Goal: Complete application form

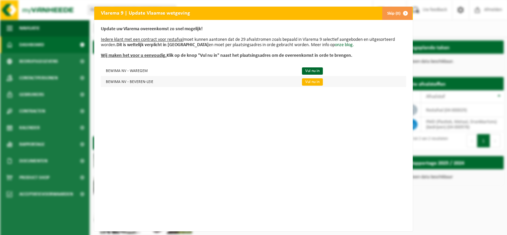
click at [306, 83] on link "Vul nu in" at bounding box center [312, 81] width 21 height 7
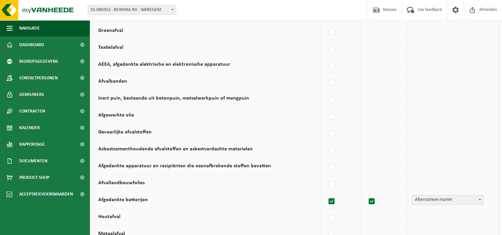
scroll to position [199, 0]
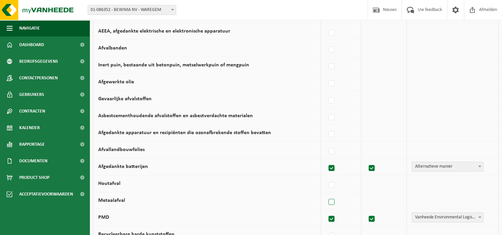
click at [335, 203] on label at bounding box center [331, 202] width 9 height 10
click at [326, 194] on input "Metaalafval" at bounding box center [326, 194] width 0 height 0
checkbox input "true"
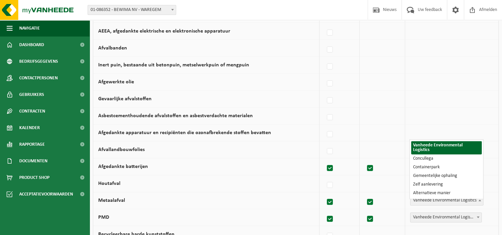
click at [431, 200] on span "Vanheede Environmental Logistics" at bounding box center [447, 200] width 73 height 9
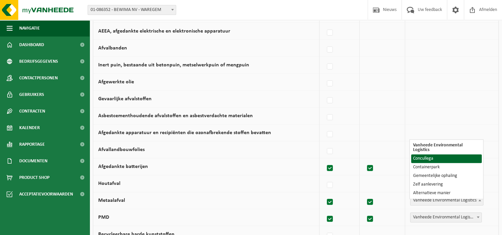
select select "Concullega"
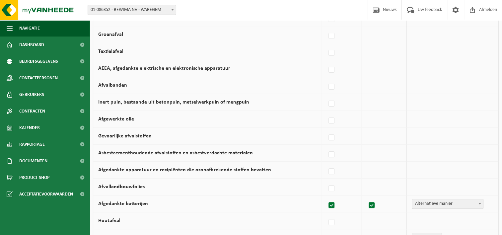
scroll to position [228, 0]
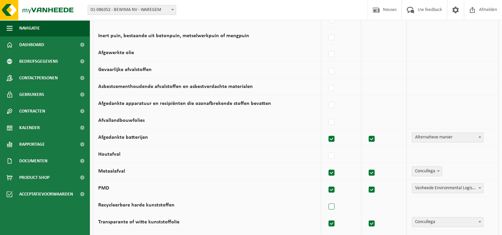
click at [336, 203] on label at bounding box center [331, 207] width 9 height 10
click at [326, 199] on input "Recycleerbare harde kunststoffen" at bounding box center [326, 198] width 0 height 0
checkbox input "true"
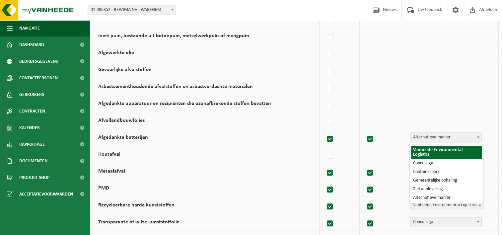
click at [426, 203] on span "Vanheede Environmental Logistics" at bounding box center [447, 205] width 73 height 9
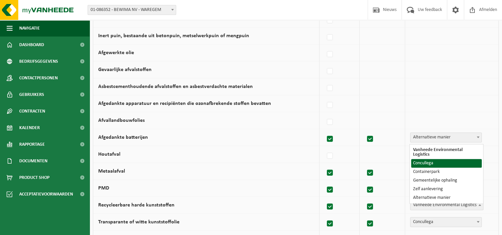
select select "Concullega"
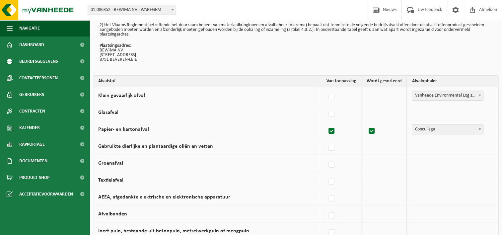
scroll to position [100, 0]
